Goal: Find specific page/section: Find specific page/section

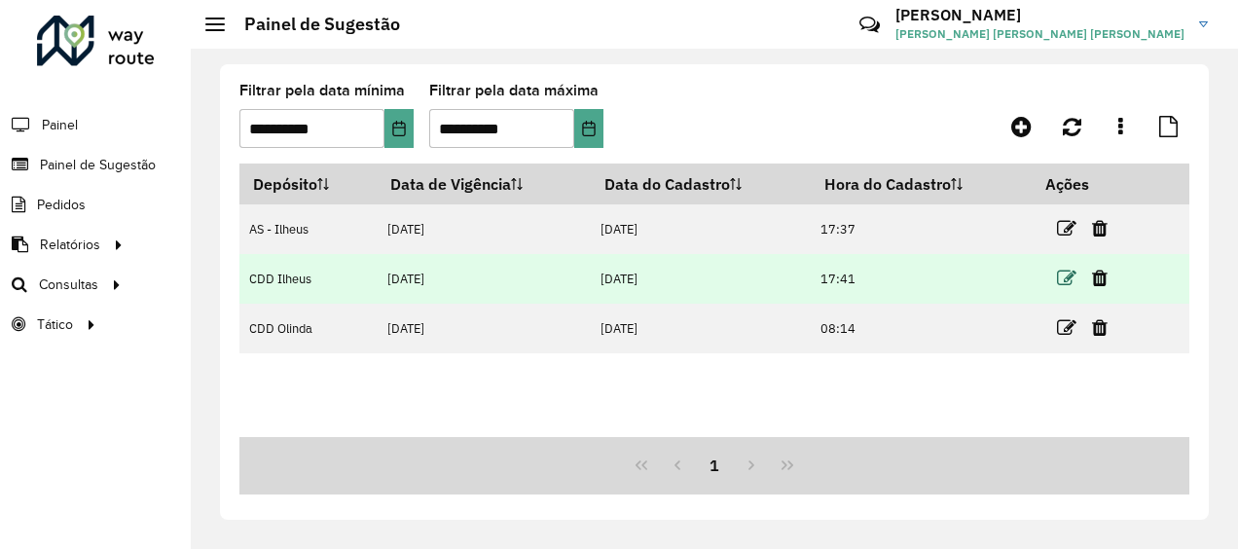
click at [1063, 278] on icon at bounding box center [1066, 278] width 19 height 19
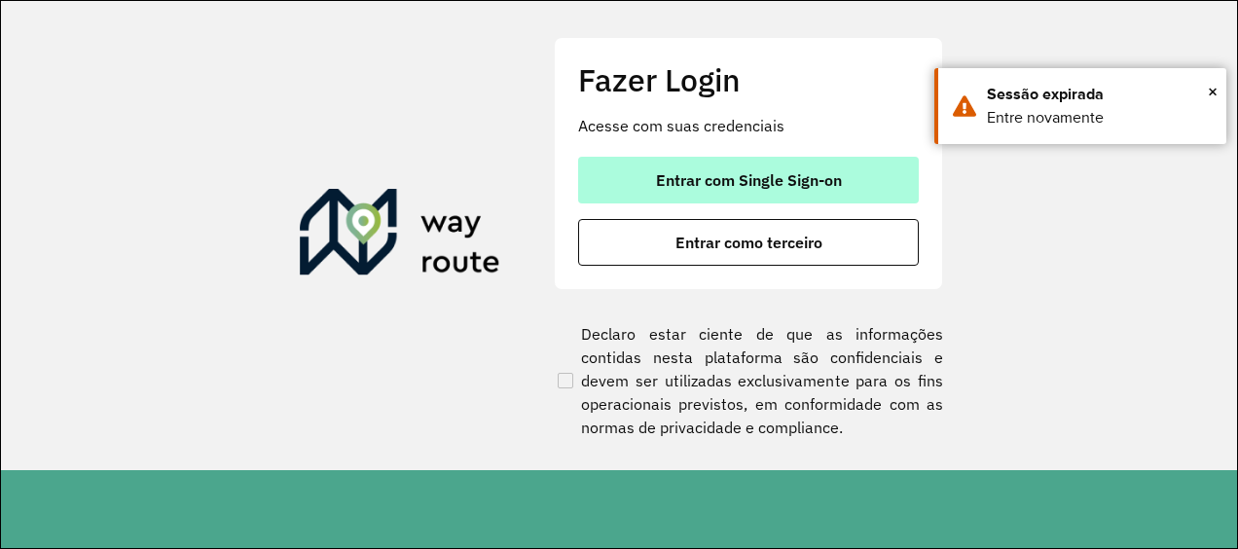
click at [666, 166] on button "Entrar com Single Sign-on" at bounding box center [748, 180] width 341 height 47
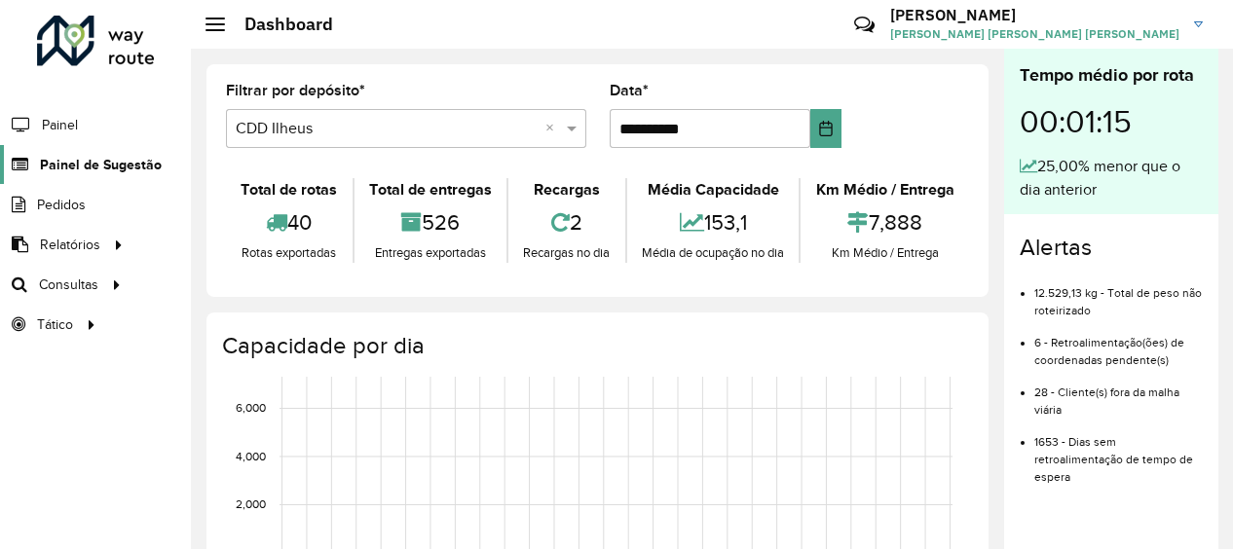
click at [123, 163] on span "Painel de Sugestão" at bounding box center [101, 165] width 122 height 20
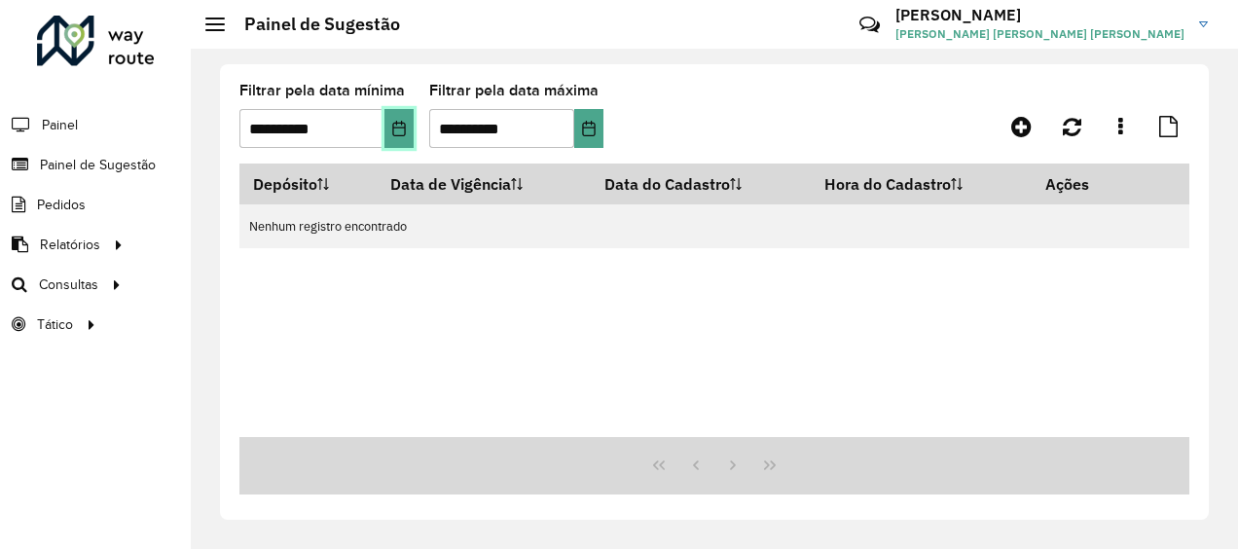
click at [395, 128] on icon "Choose Date" at bounding box center [398, 129] width 13 height 16
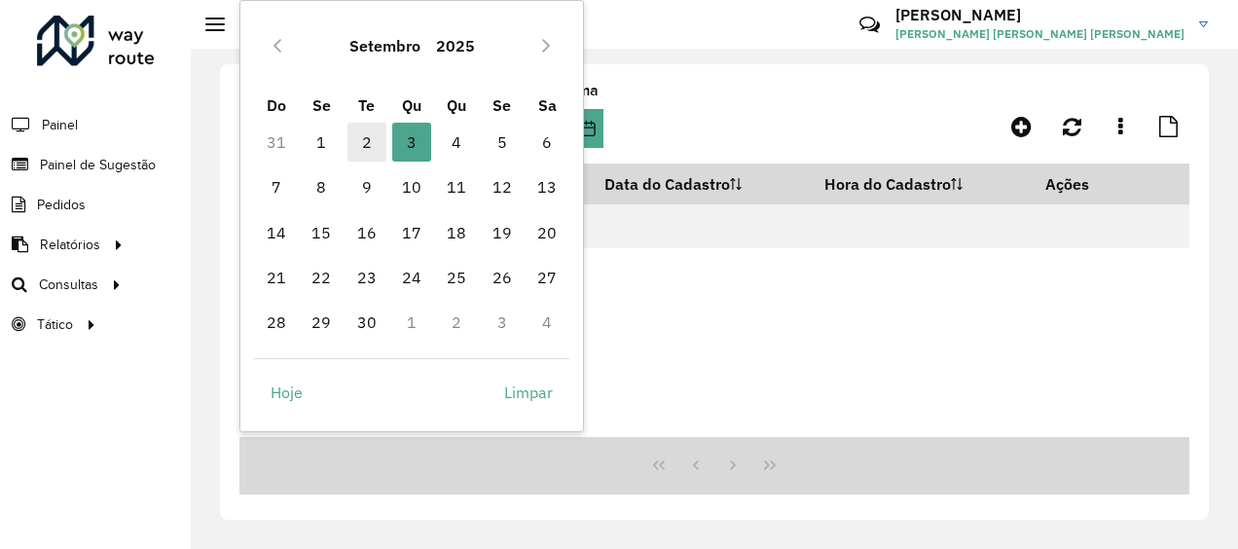
click at [370, 138] on span "2" at bounding box center [367, 142] width 39 height 39
type input "**********"
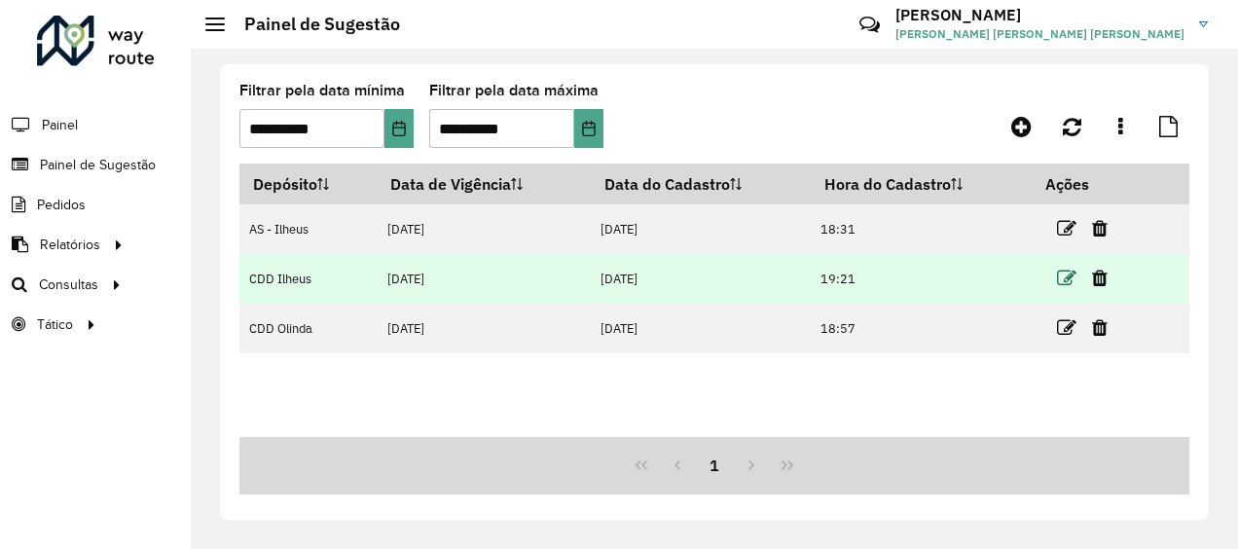
click at [1068, 278] on icon at bounding box center [1066, 278] width 19 height 19
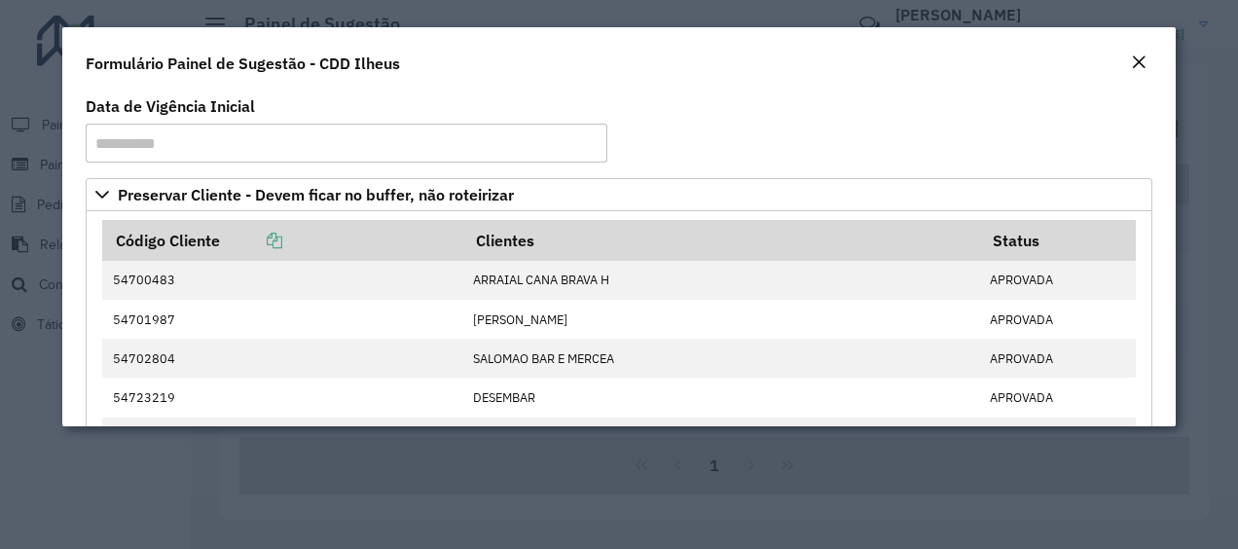
click at [1137, 60] on em "Close" at bounding box center [1139, 63] width 16 height 16
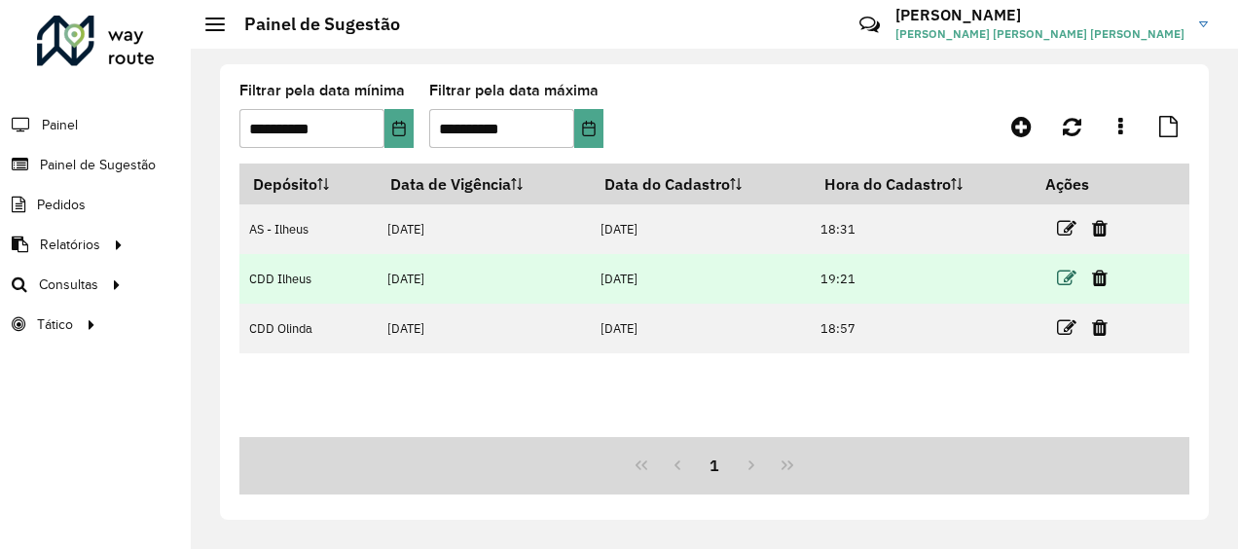
click at [1067, 278] on icon at bounding box center [1066, 278] width 19 height 19
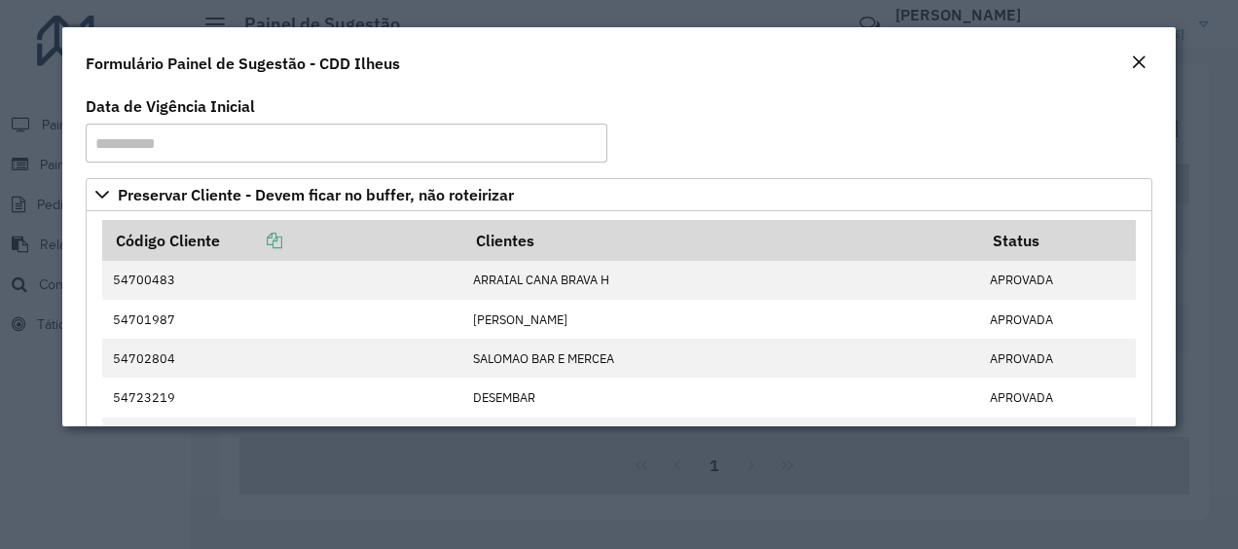
click at [1137, 61] on em "Close" at bounding box center [1139, 63] width 16 height 16
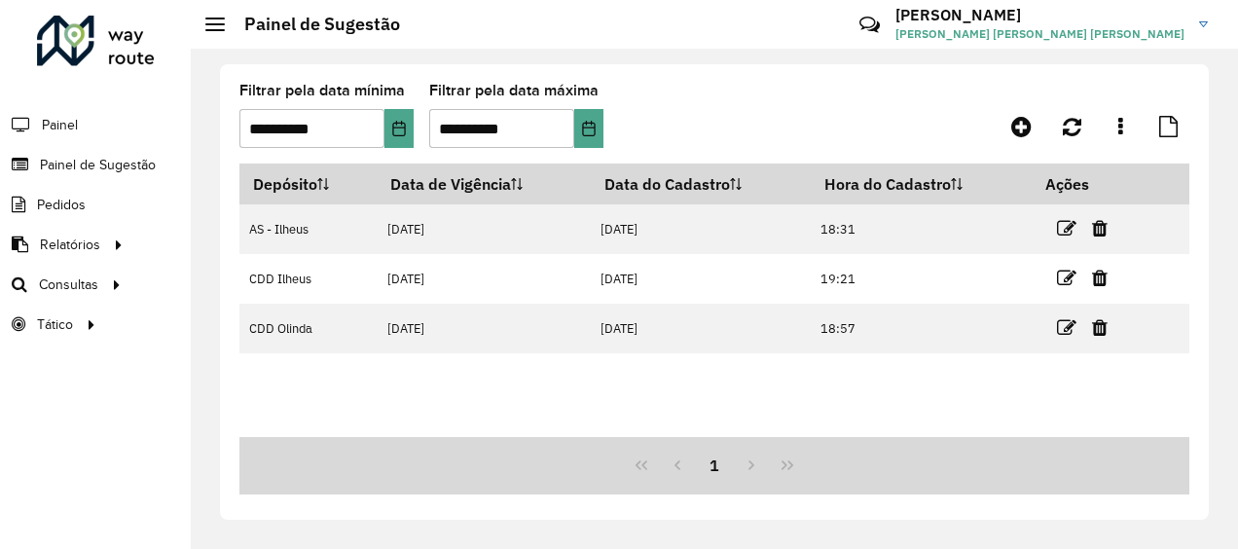
click at [1061, 278] on icon at bounding box center [1066, 278] width 19 height 19
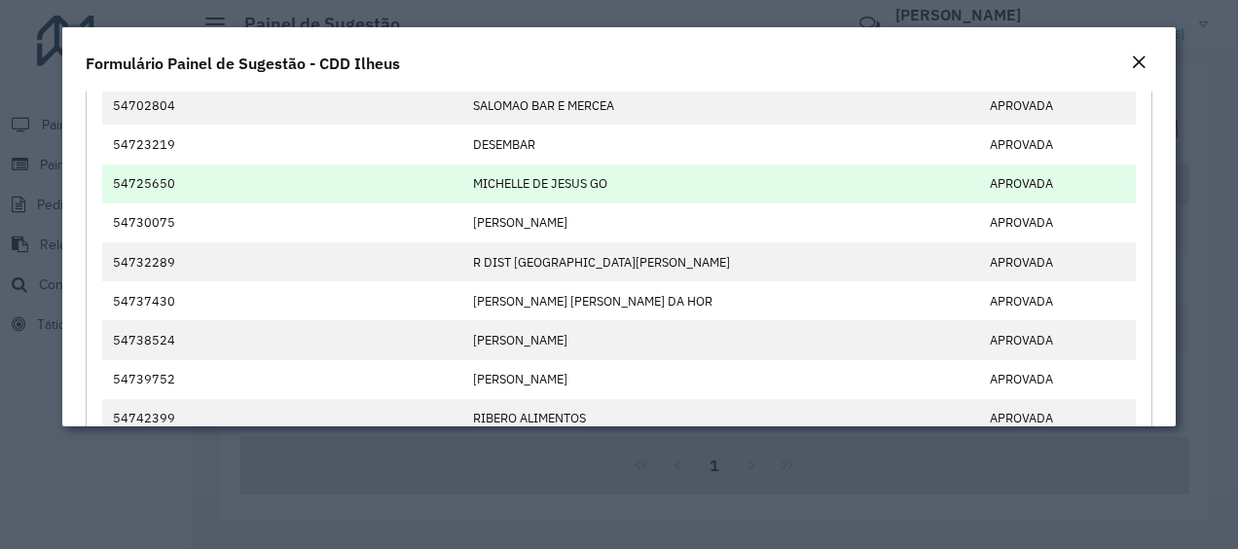
scroll to position [195, 0]
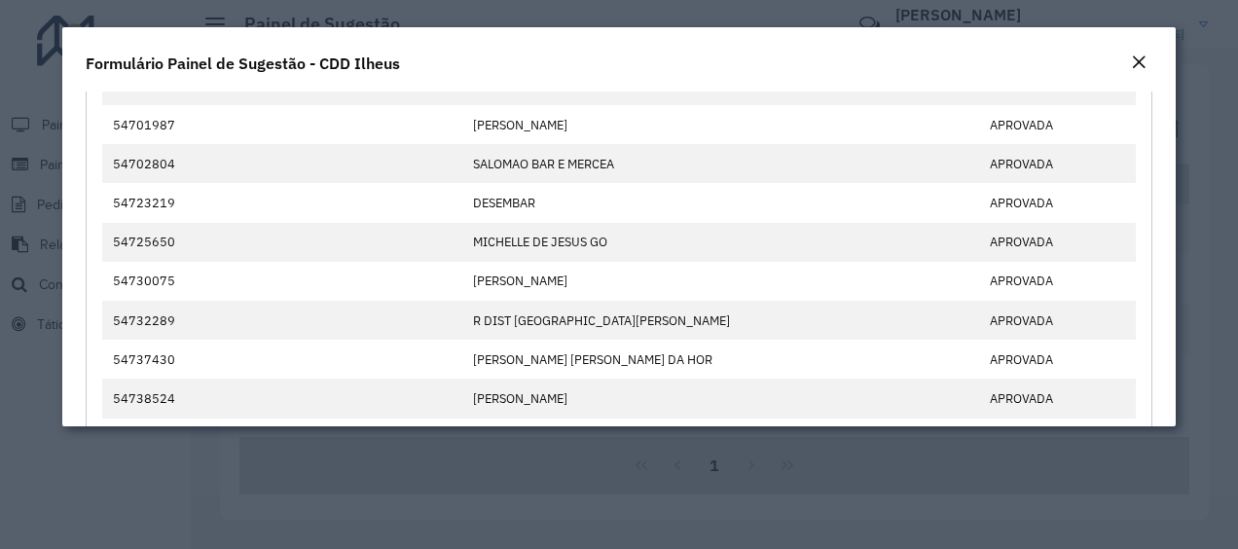
click at [1133, 62] on em "Close" at bounding box center [1139, 63] width 16 height 16
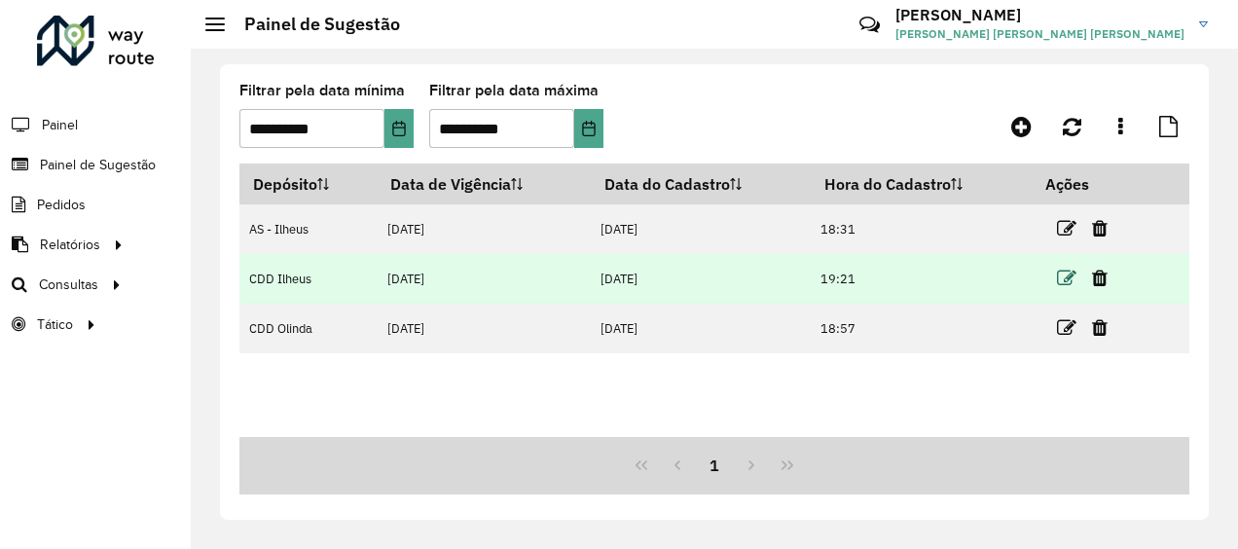
click at [1077, 282] on icon at bounding box center [1066, 278] width 19 height 19
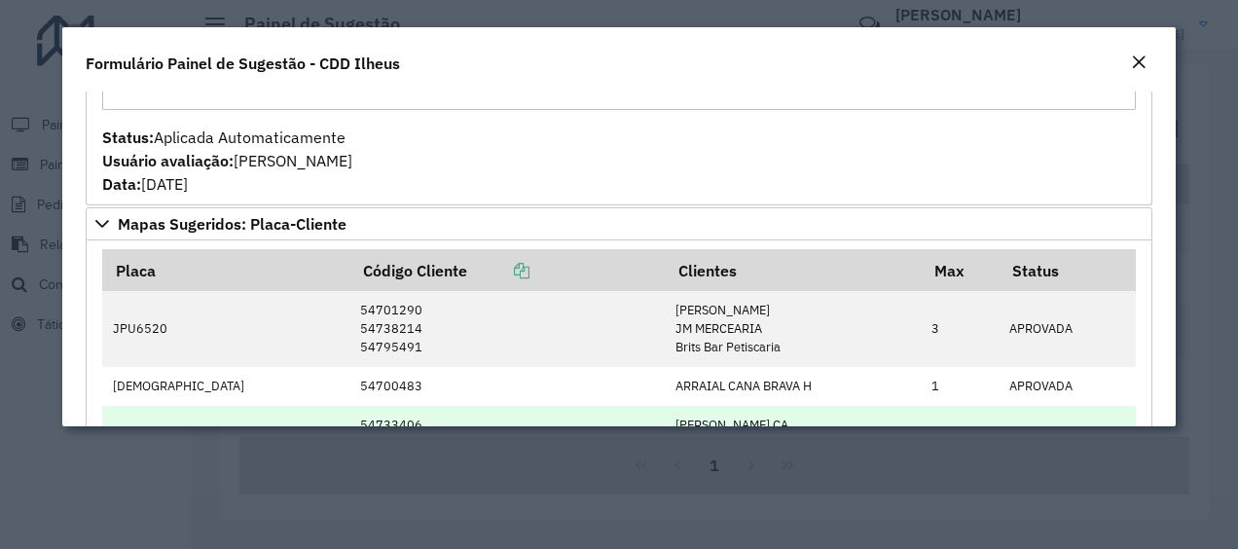
scroll to position [1071, 0]
